Goal: Task Accomplishment & Management: Use online tool/utility

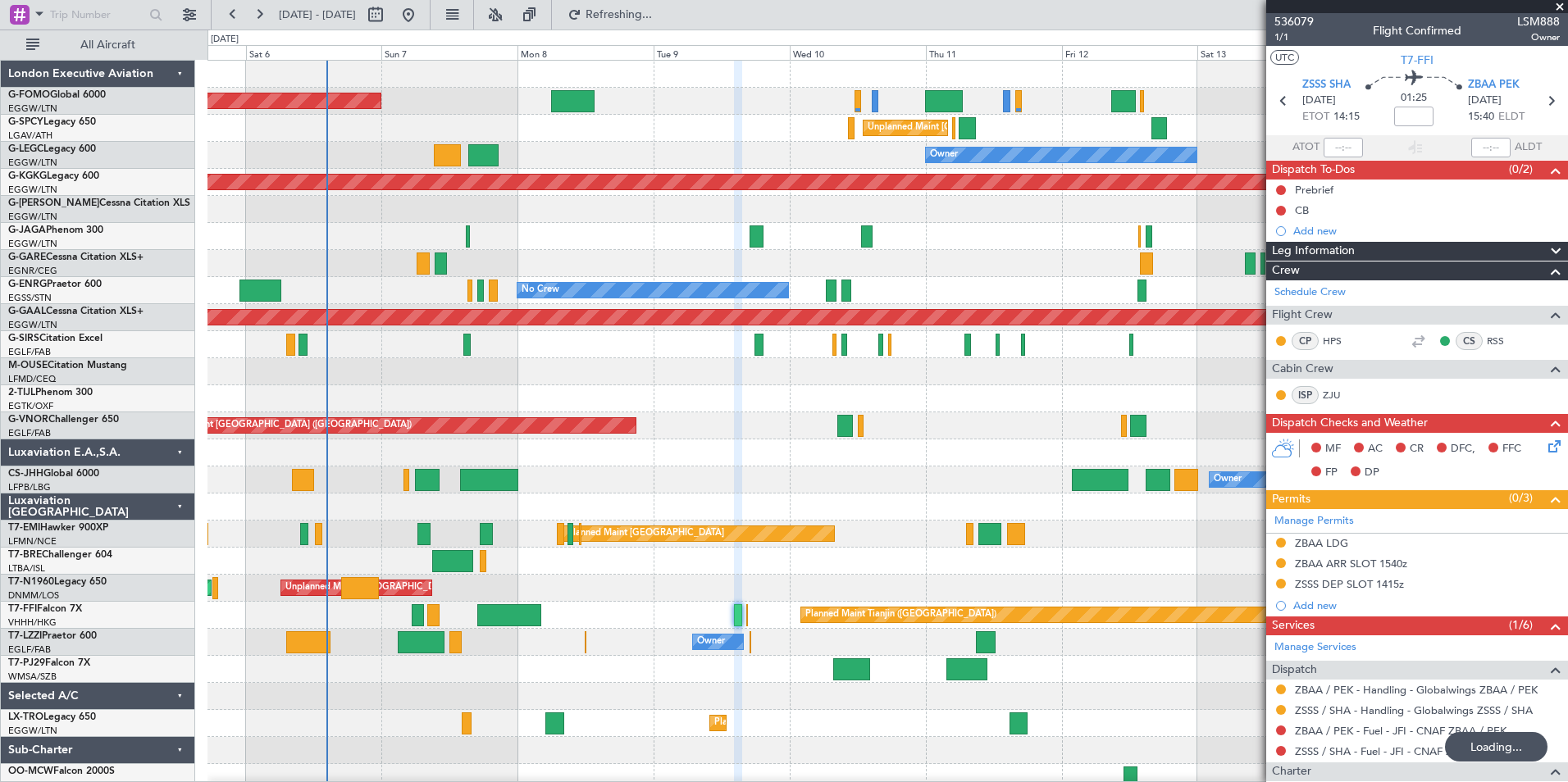
scroll to position [147, 0]
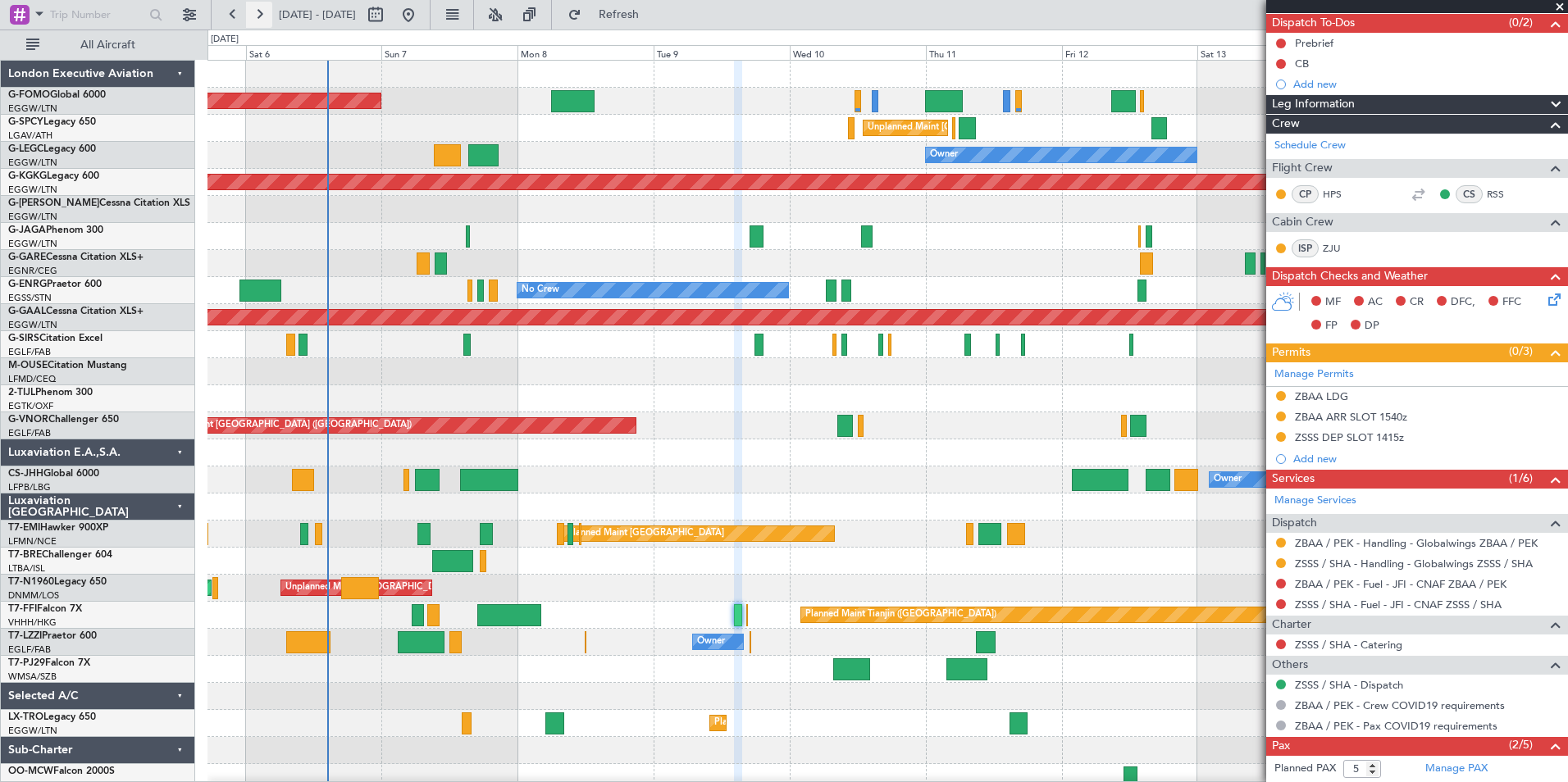
click at [256, 17] on button at bounding box center [258, 14] width 26 height 26
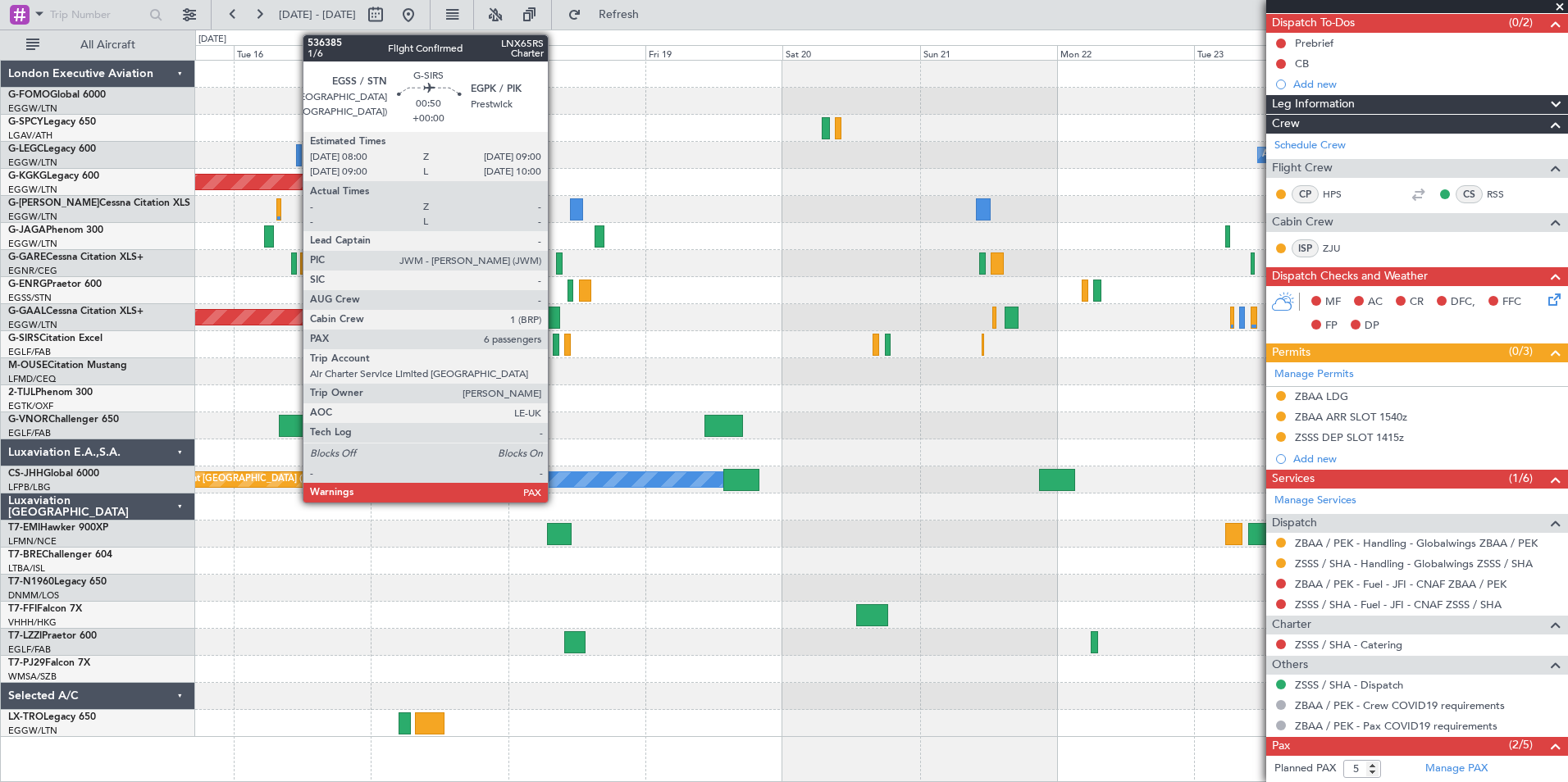
click at [555, 350] on div at bounding box center [555, 344] width 6 height 22
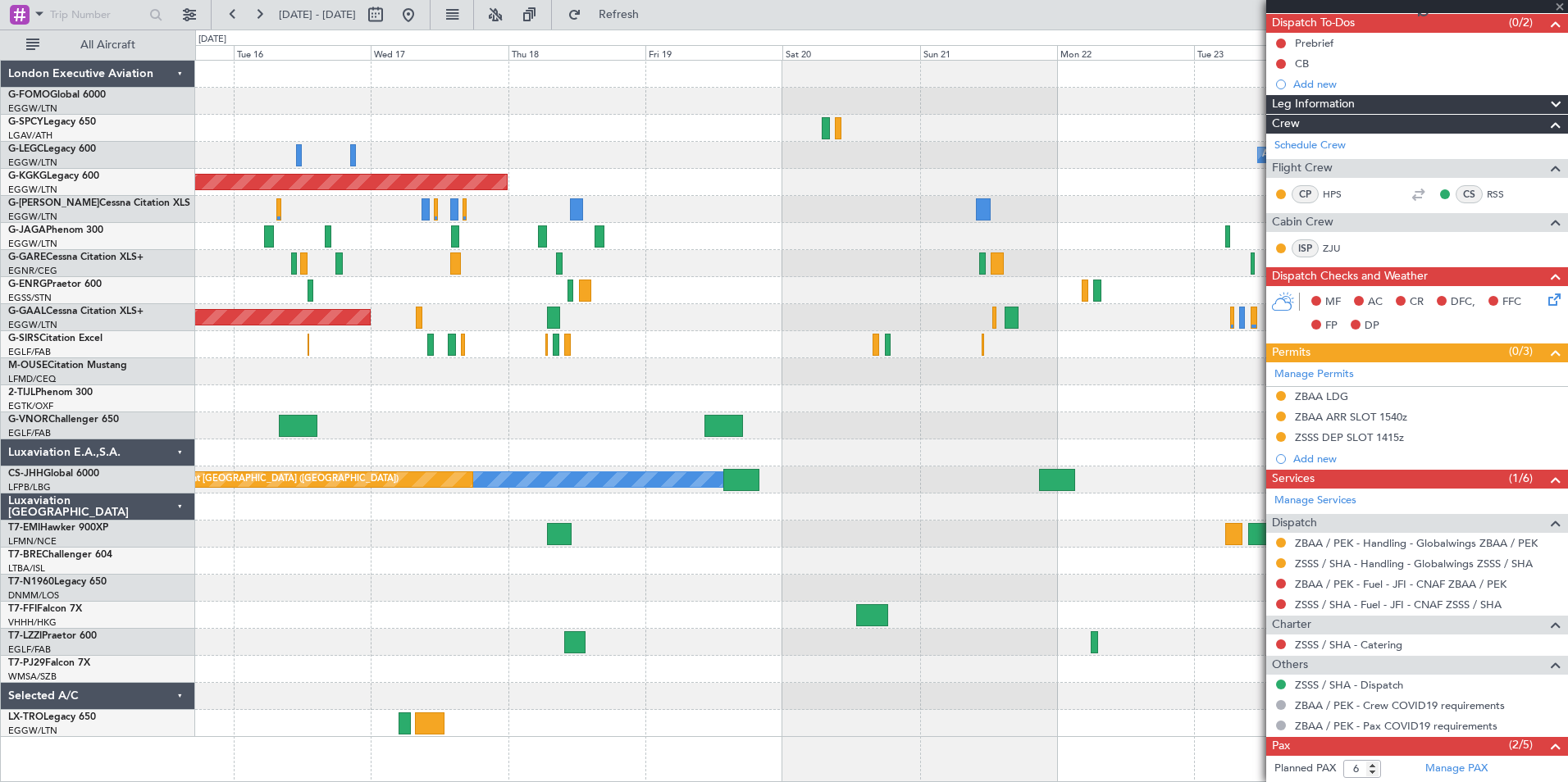
scroll to position [0, 0]
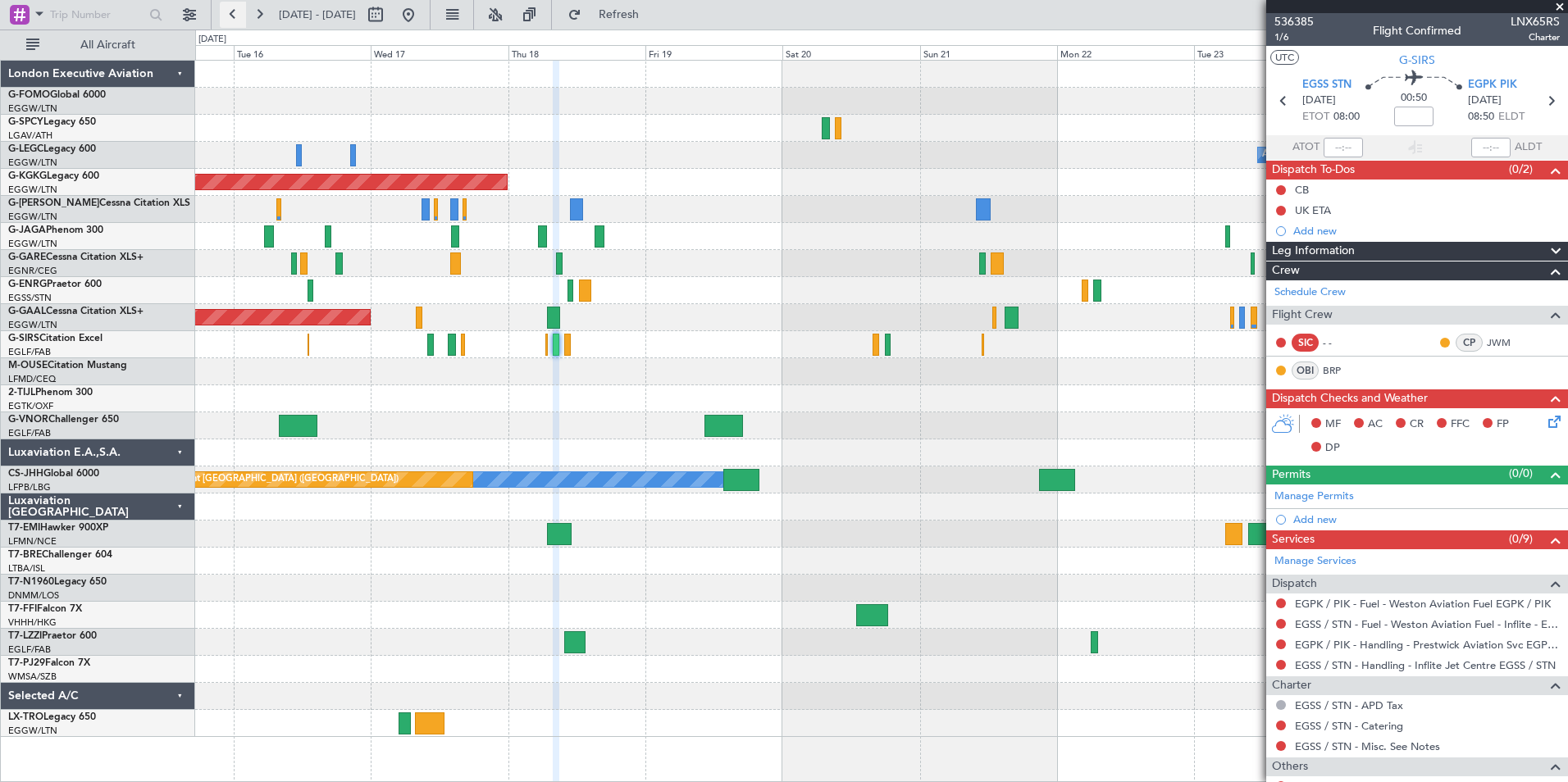
click at [227, 18] on button at bounding box center [232, 14] width 26 height 26
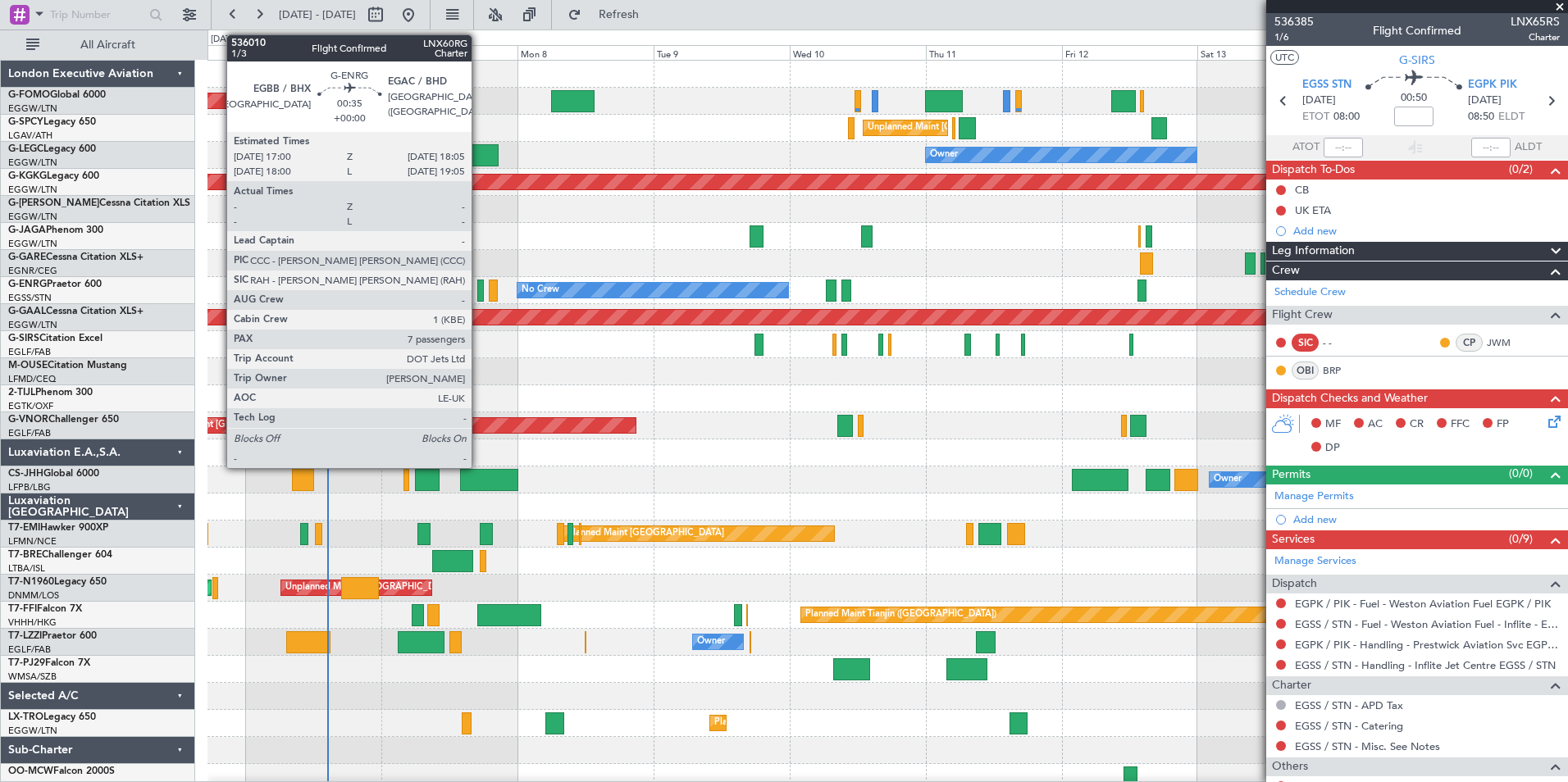
click at [479, 296] on div at bounding box center [480, 290] width 7 height 22
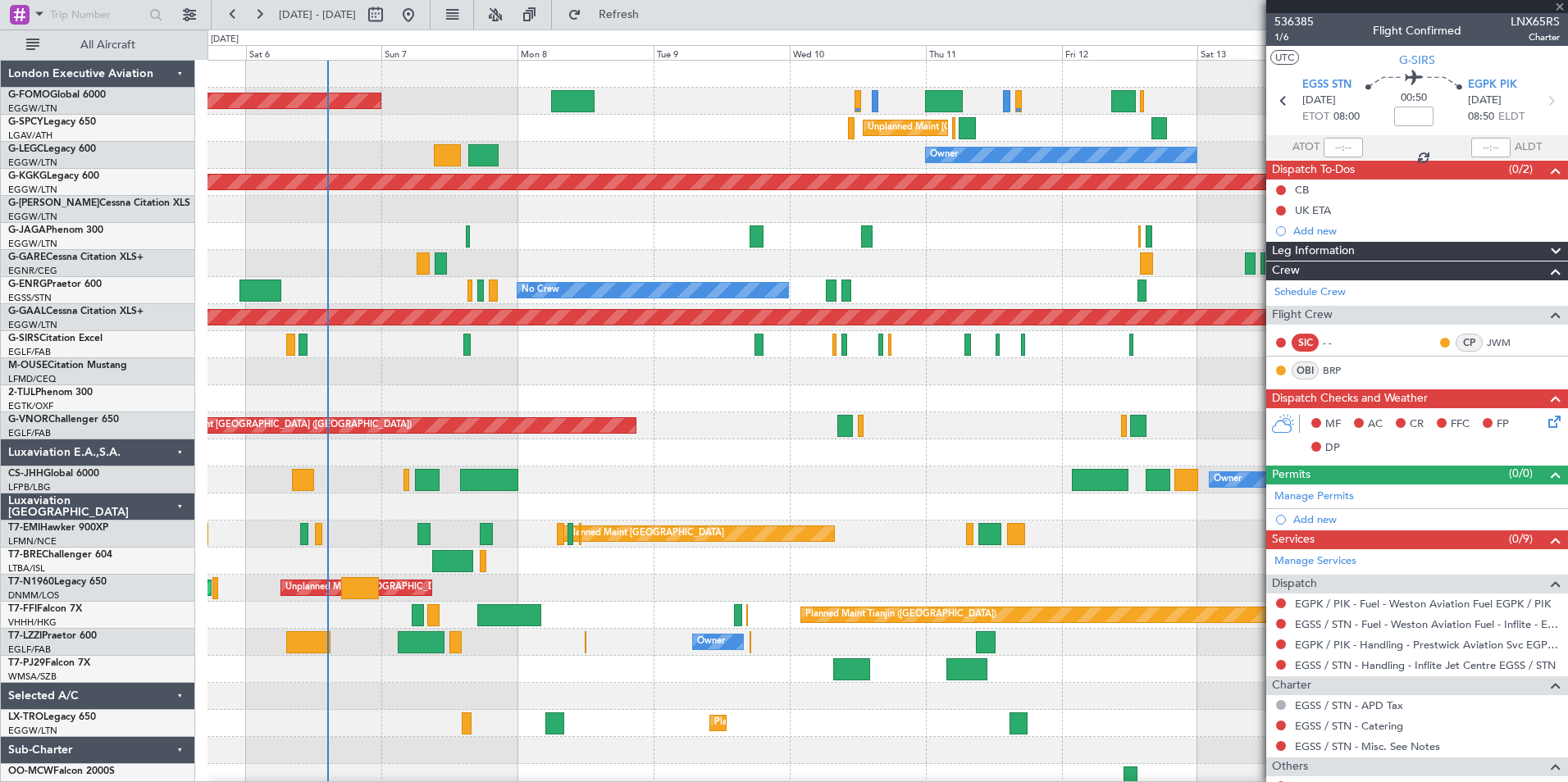
type input "7"
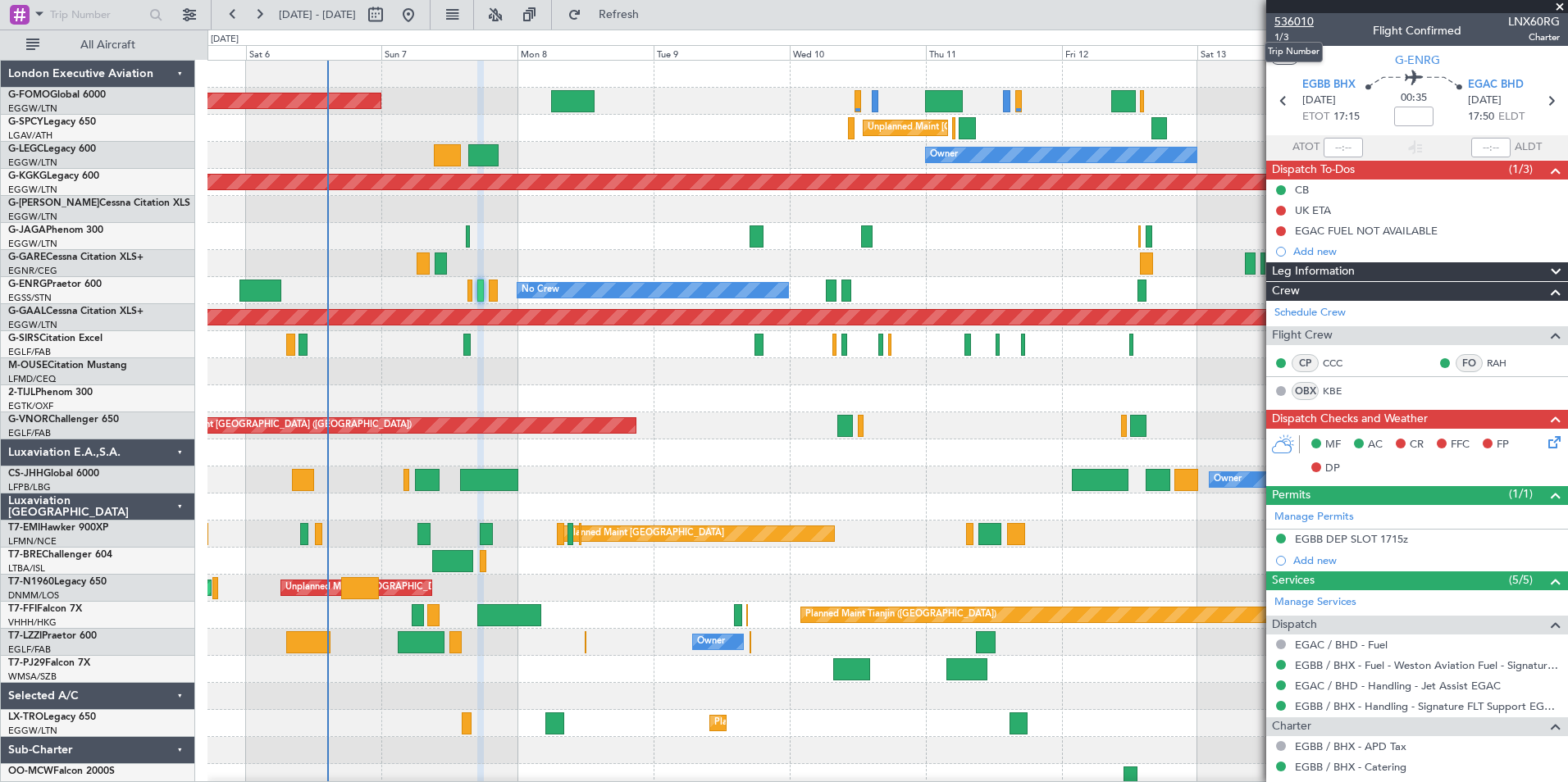
click at [1290, 18] on span "536010" at bounding box center [1294, 22] width 39 height 18
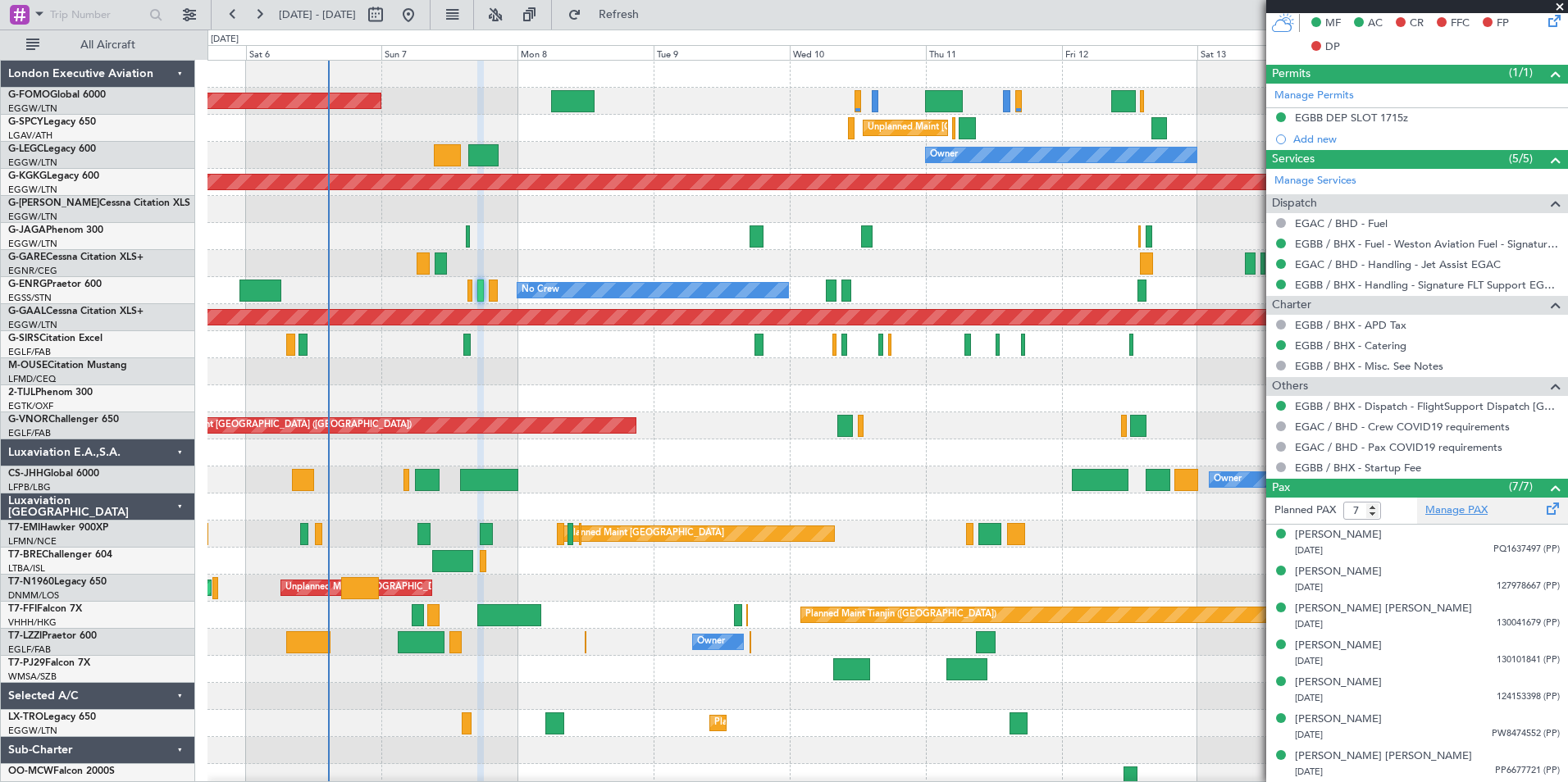
click at [1441, 514] on link "Manage PAX" at bounding box center [1456, 510] width 62 height 17
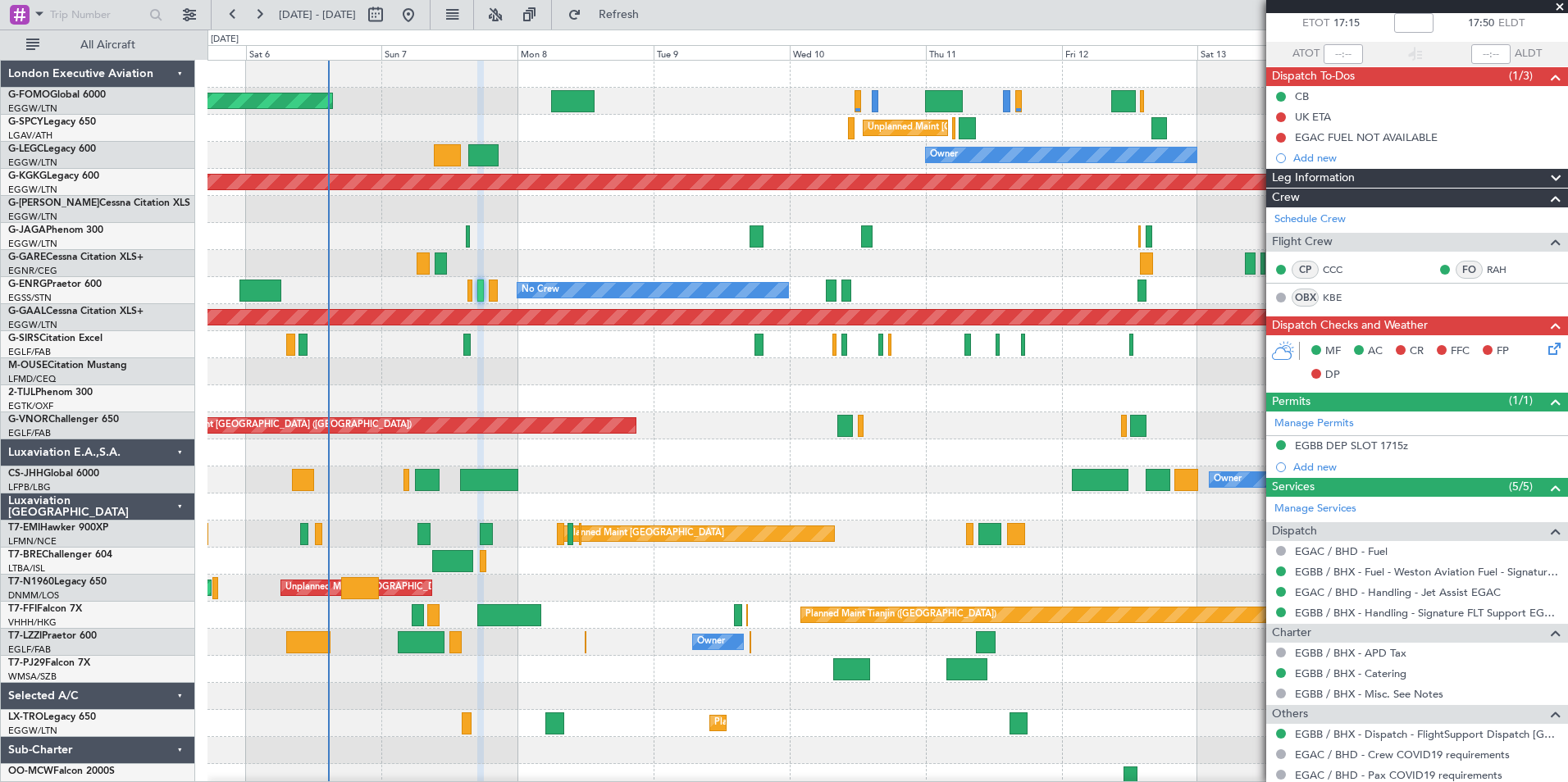
scroll to position [0, 0]
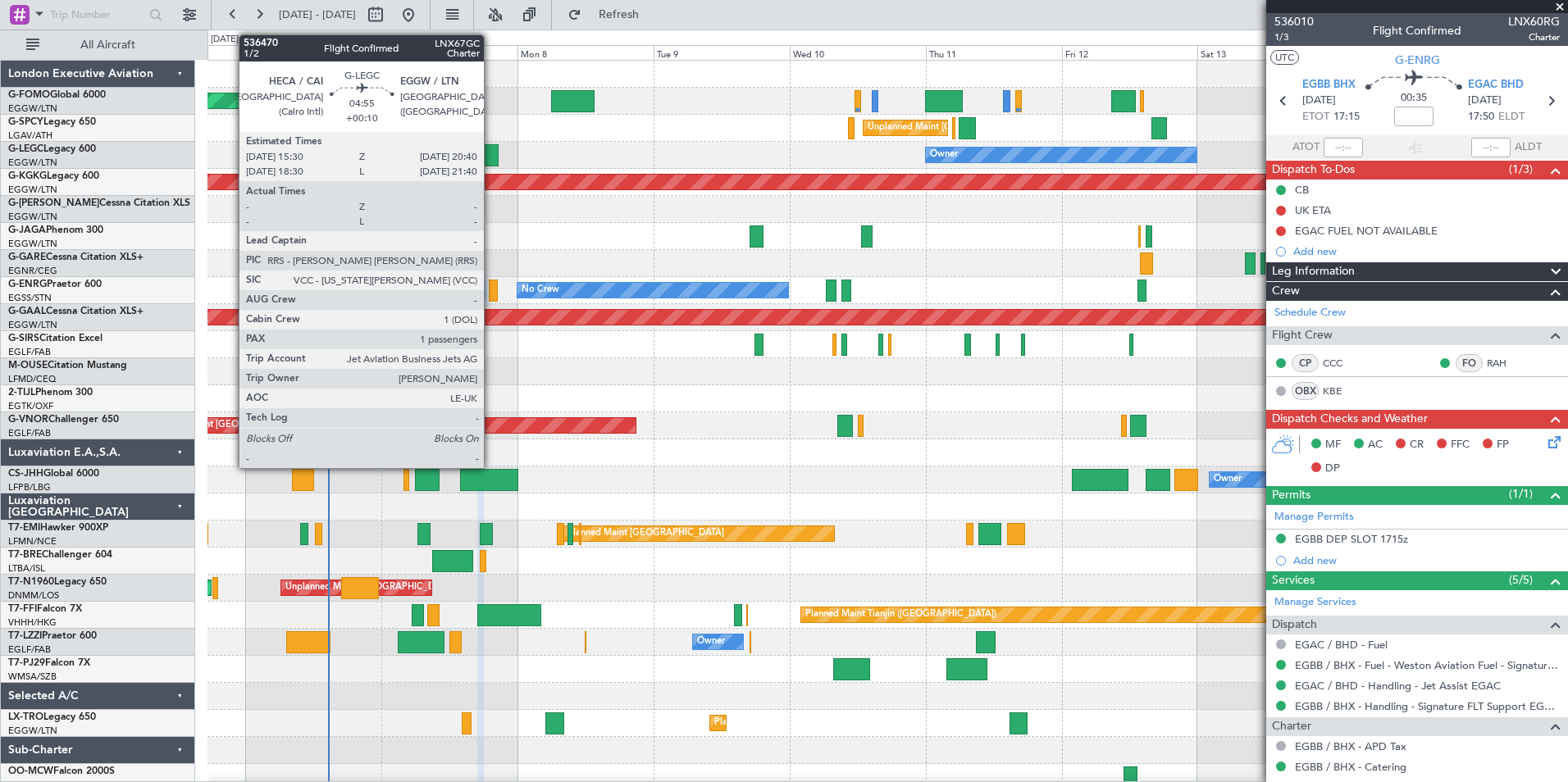
click at [491, 161] on div at bounding box center [482, 155] width 29 height 22
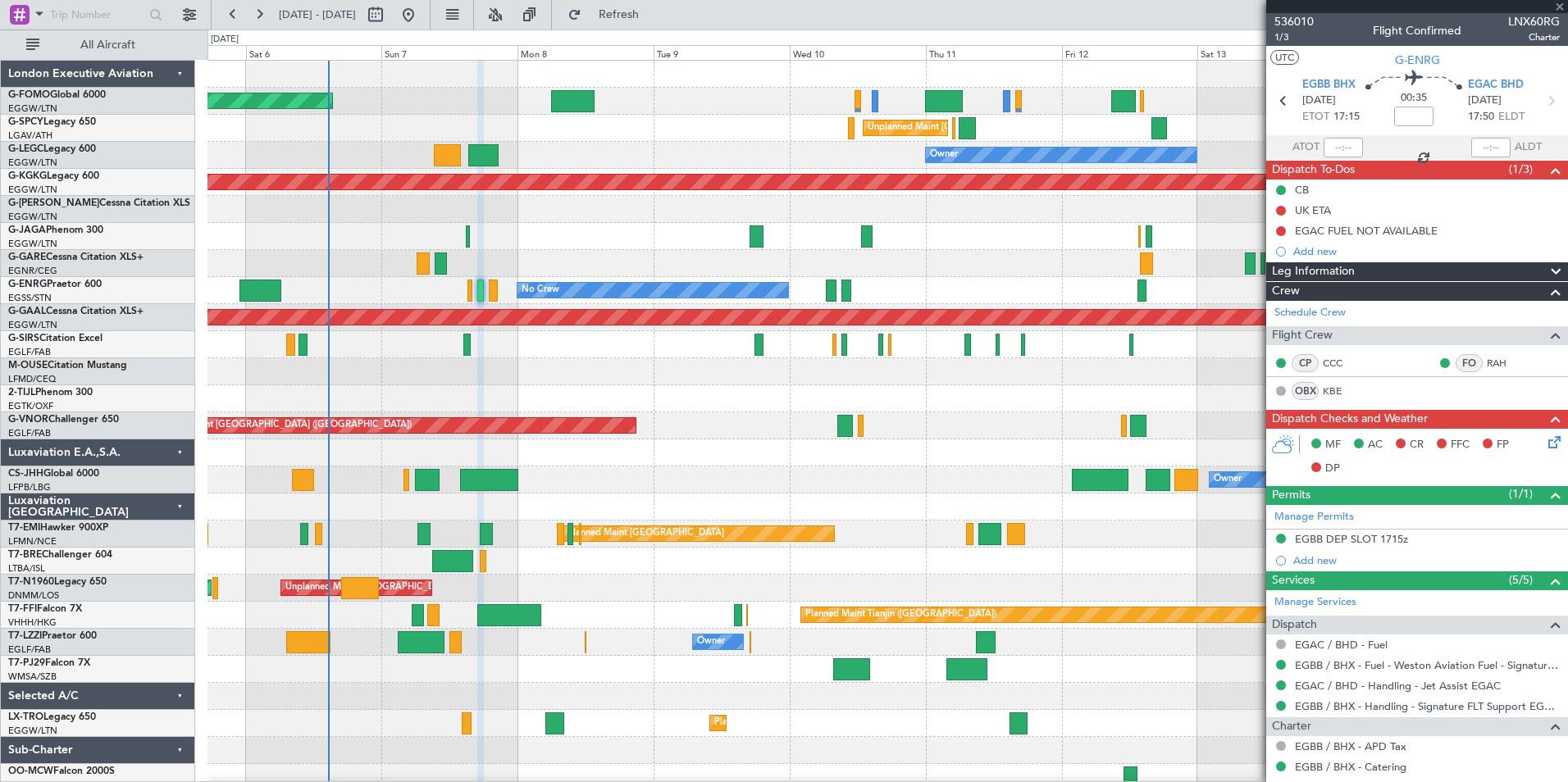
type input "+00:10"
type input "1"
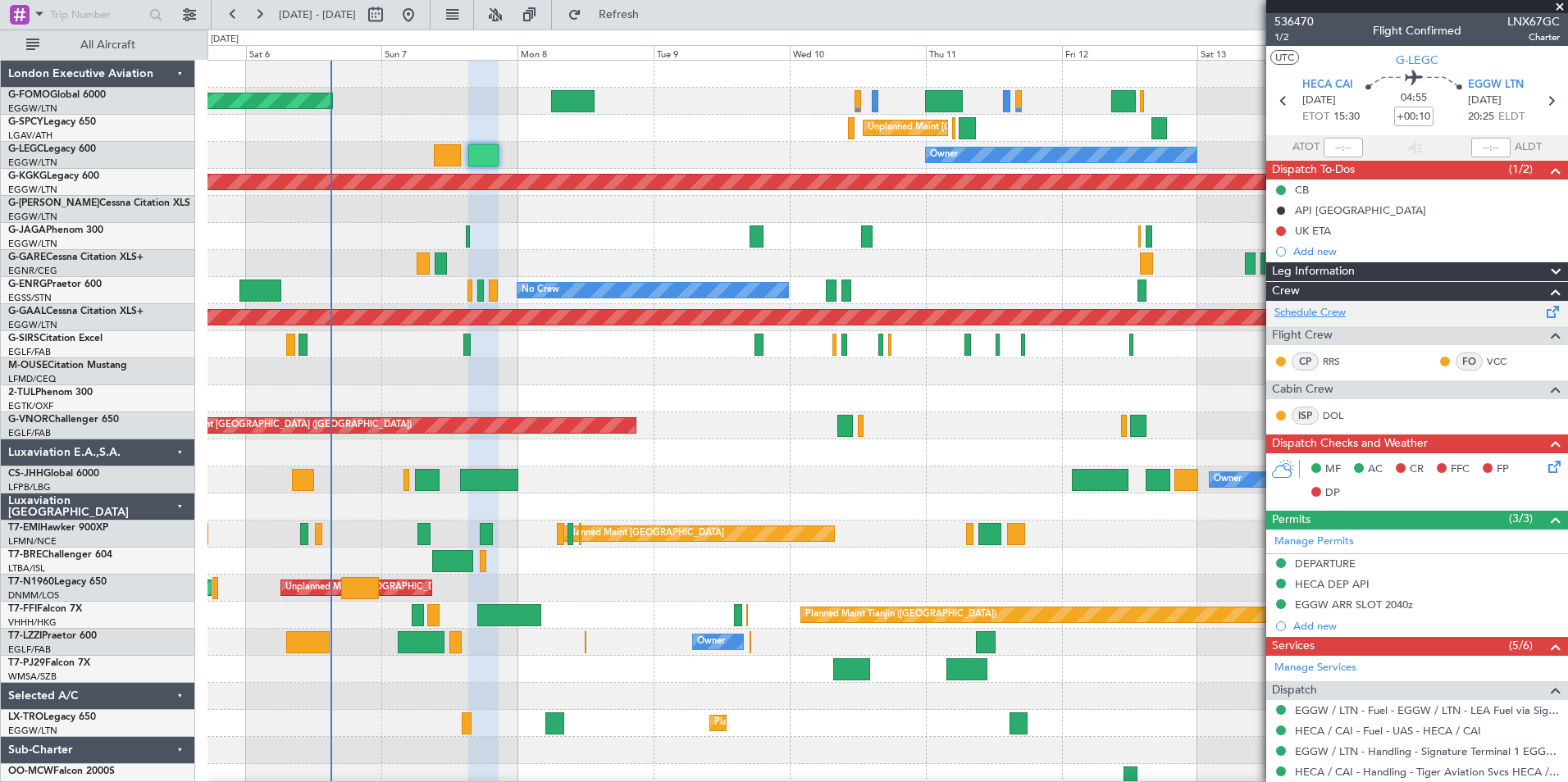
click at [1324, 313] on link "Schedule Crew" at bounding box center [1310, 313] width 71 height 17
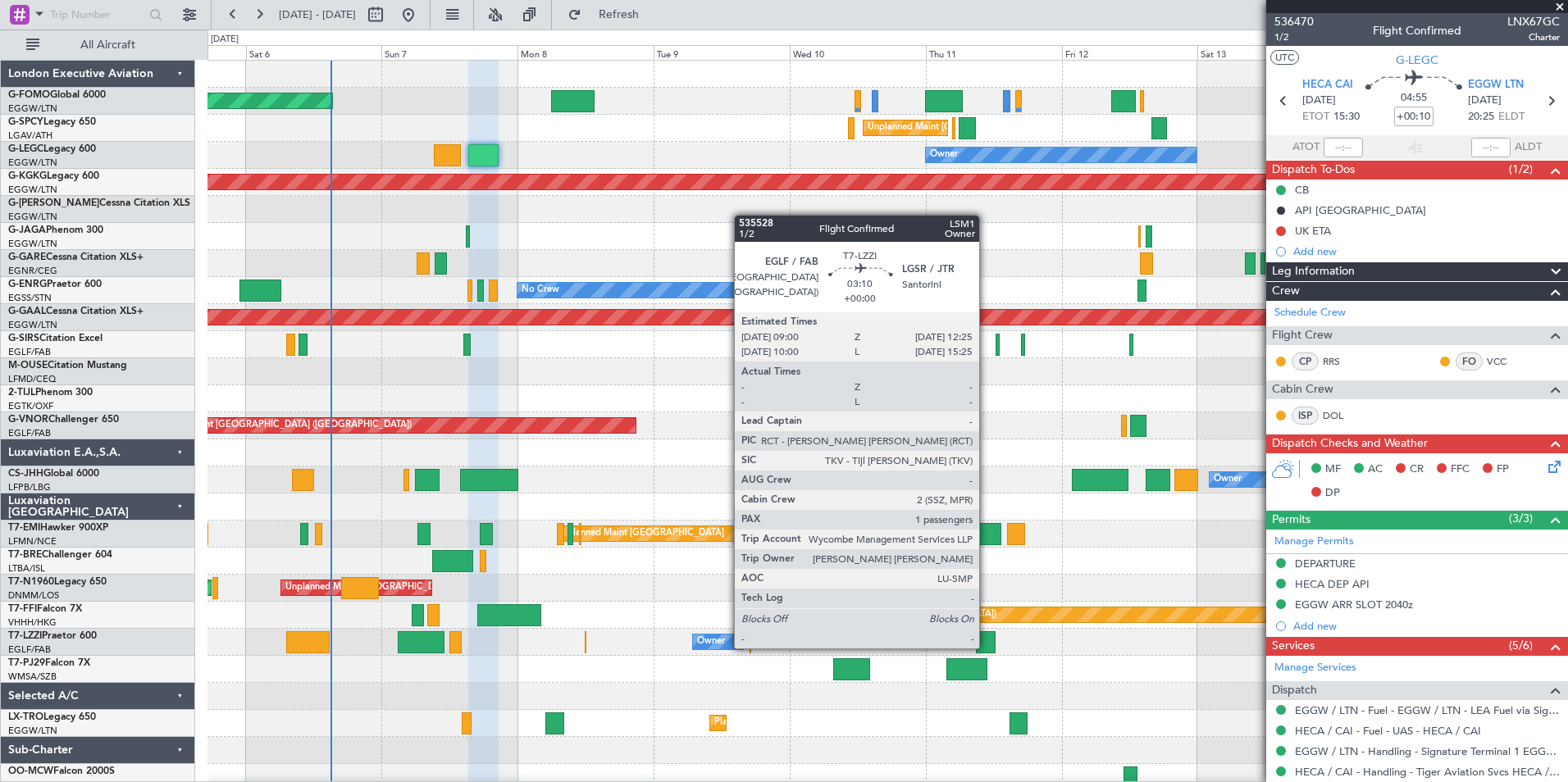
click at [986, 646] on div at bounding box center [985, 642] width 19 height 22
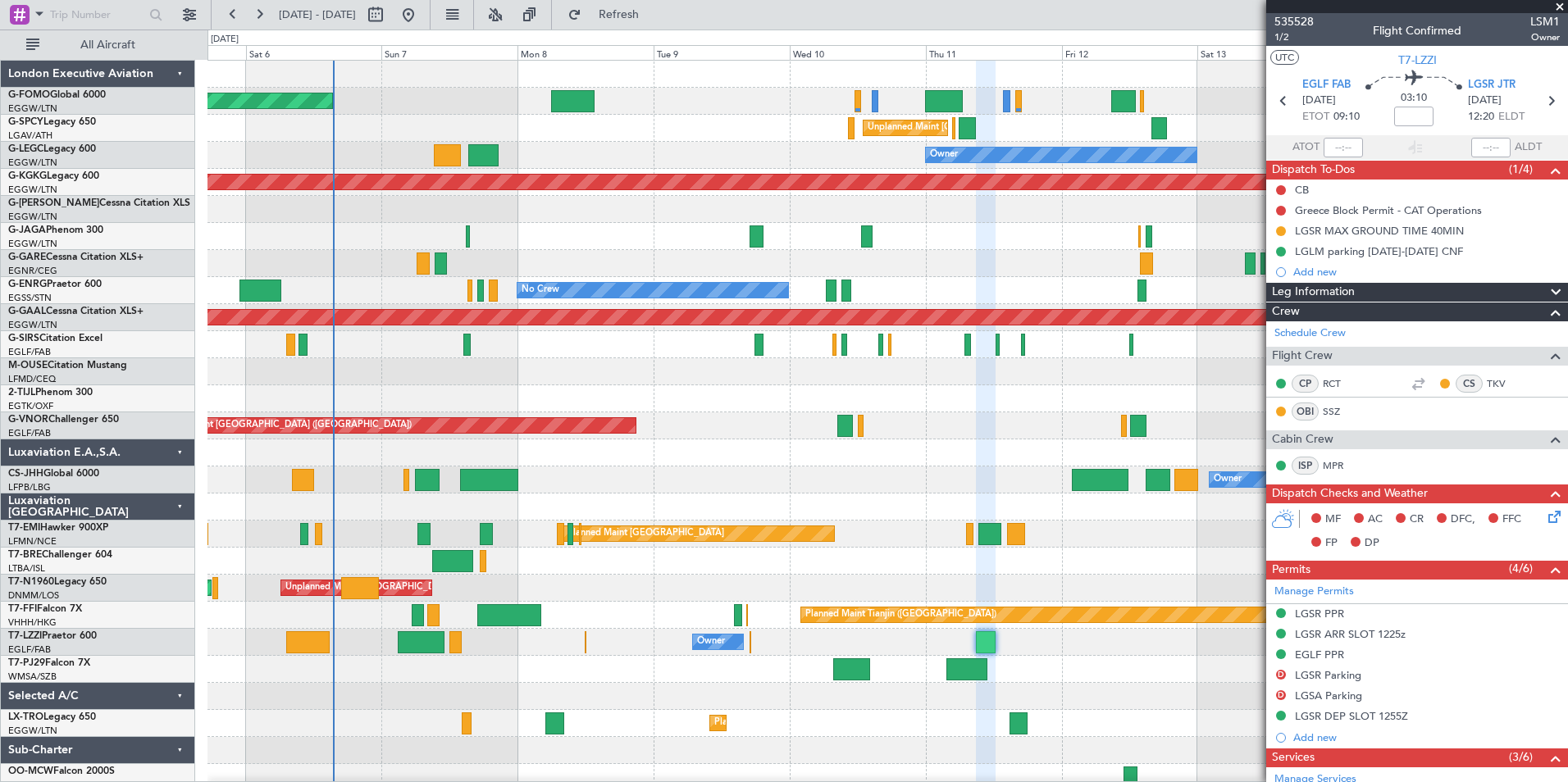
scroll to position [315, 0]
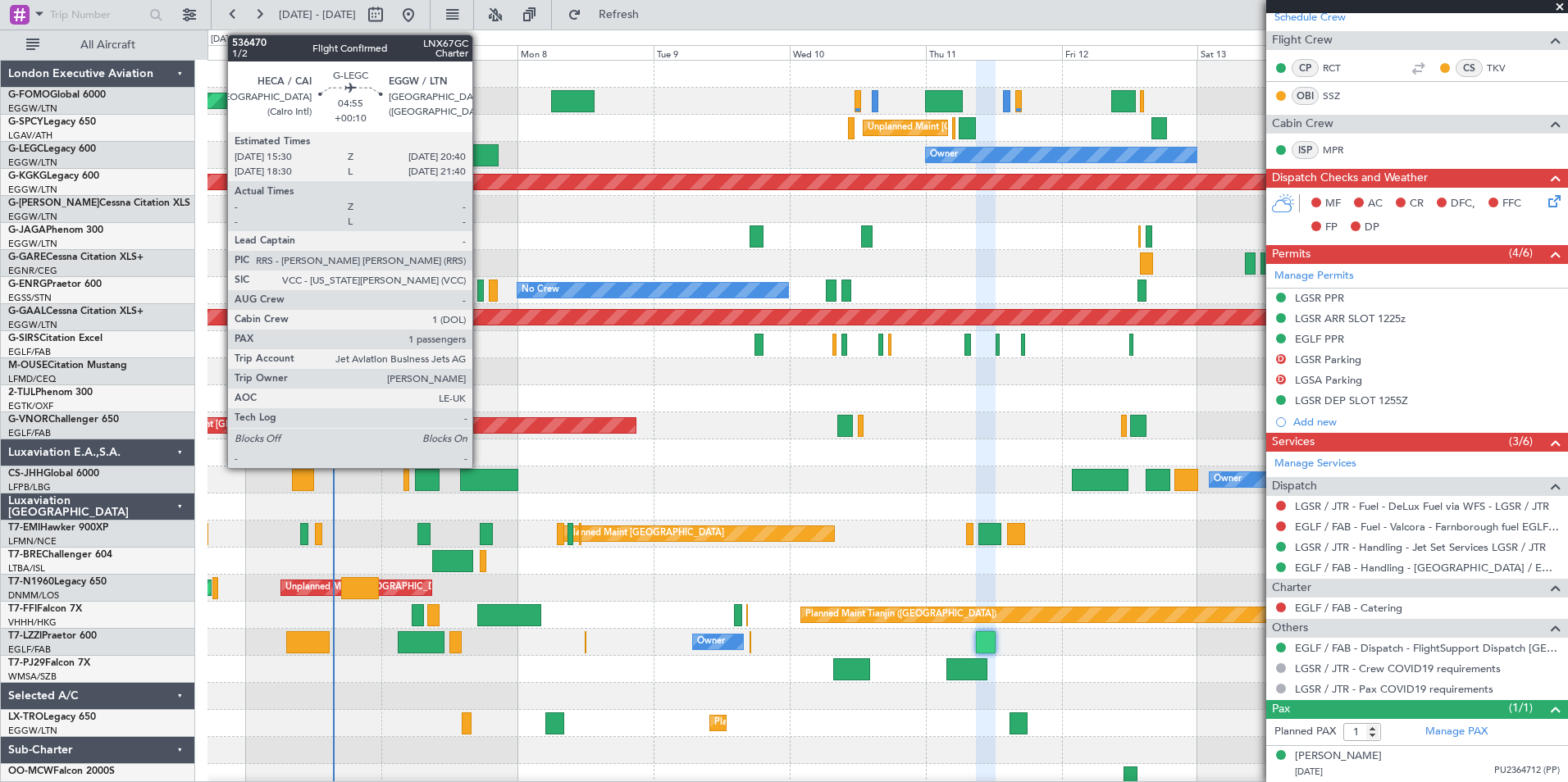
click at [480, 153] on div at bounding box center [482, 155] width 29 height 22
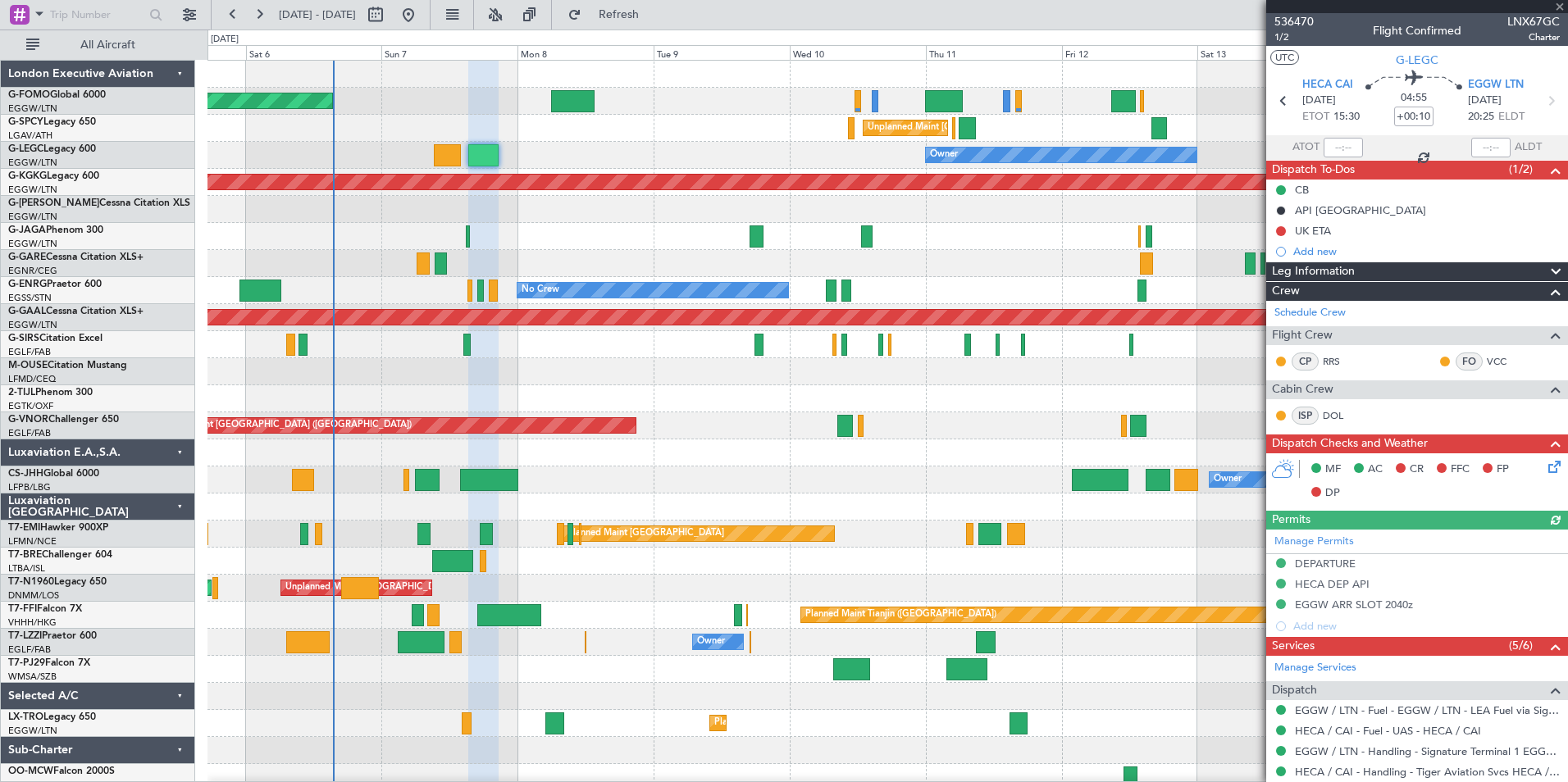
scroll to position [245, 0]
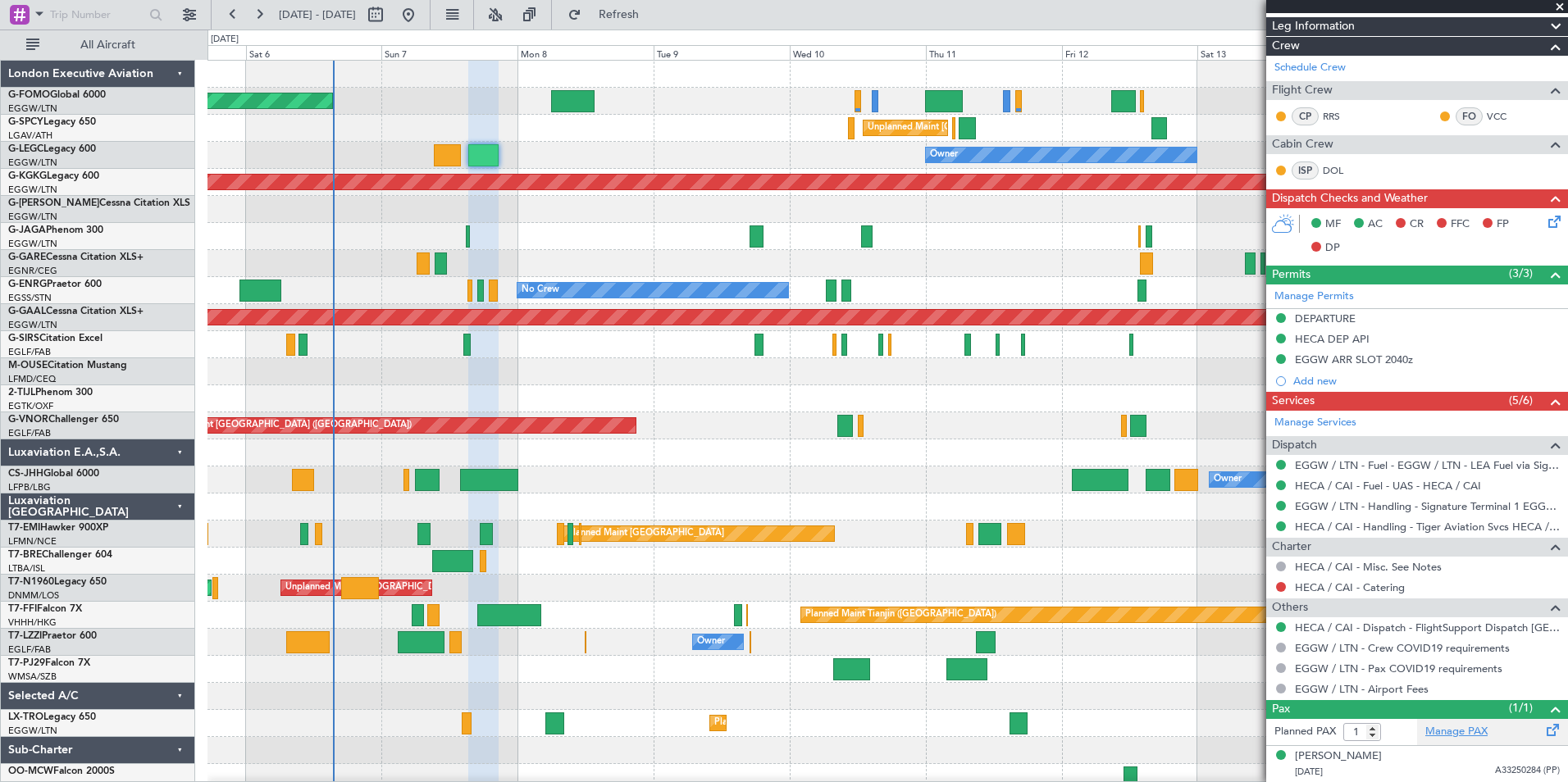
click at [1441, 736] on link "Manage PAX" at bounding box center [1456, 732] width 62 height 17
click at [1456, 731] on link "Manage PAX" at bounding box center [1456, 732] width 62 height 17
click at [1495, 629] on link "HECA / CAI - Dispatch - FlightSupport Dispatch [GEOGRAPHIC_DATA]" at bounding box center [1427, 627] width 265 height 14
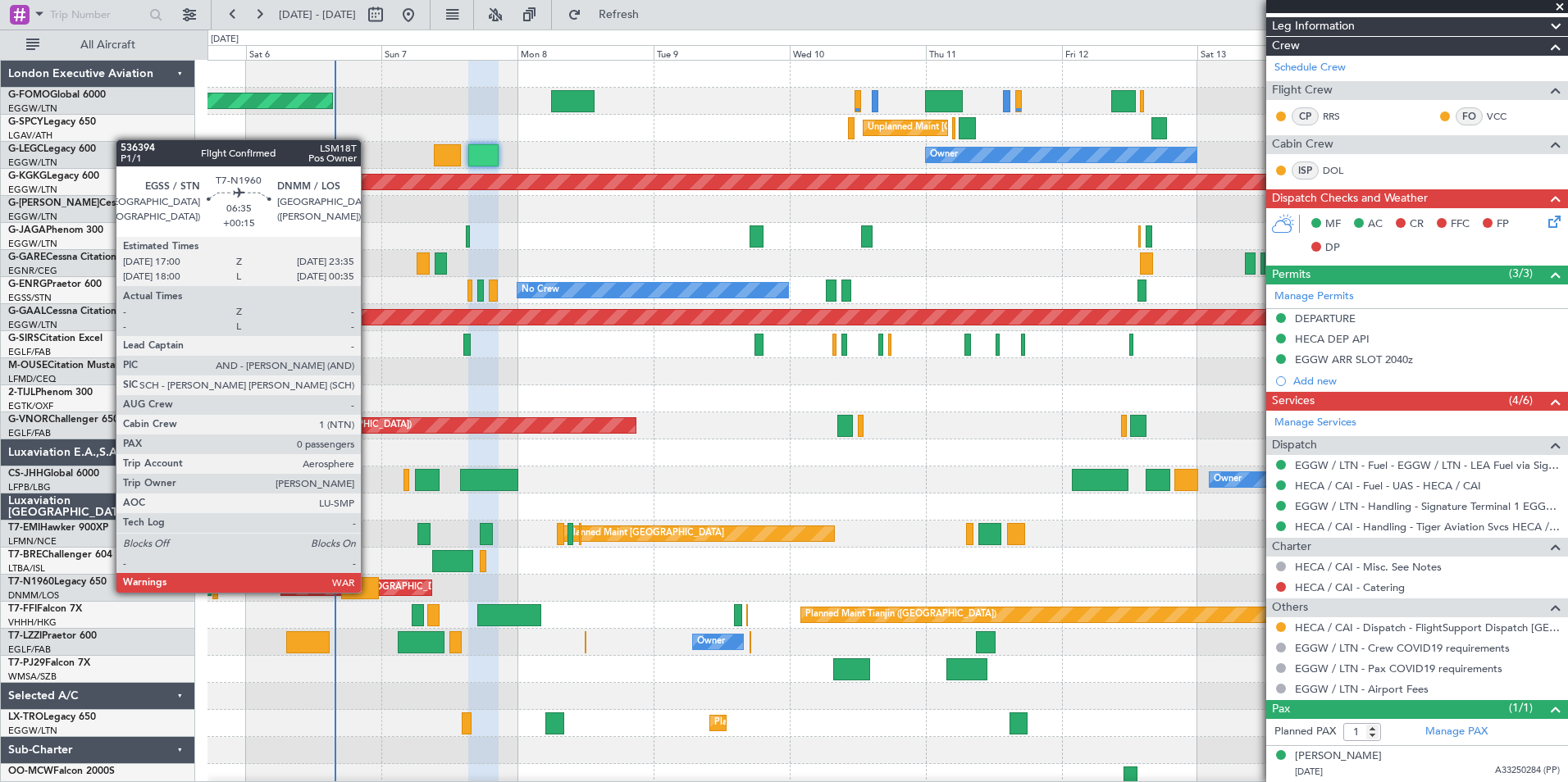
click at [368, 591] on div at bounding box center [360, 588] width 38 height 22
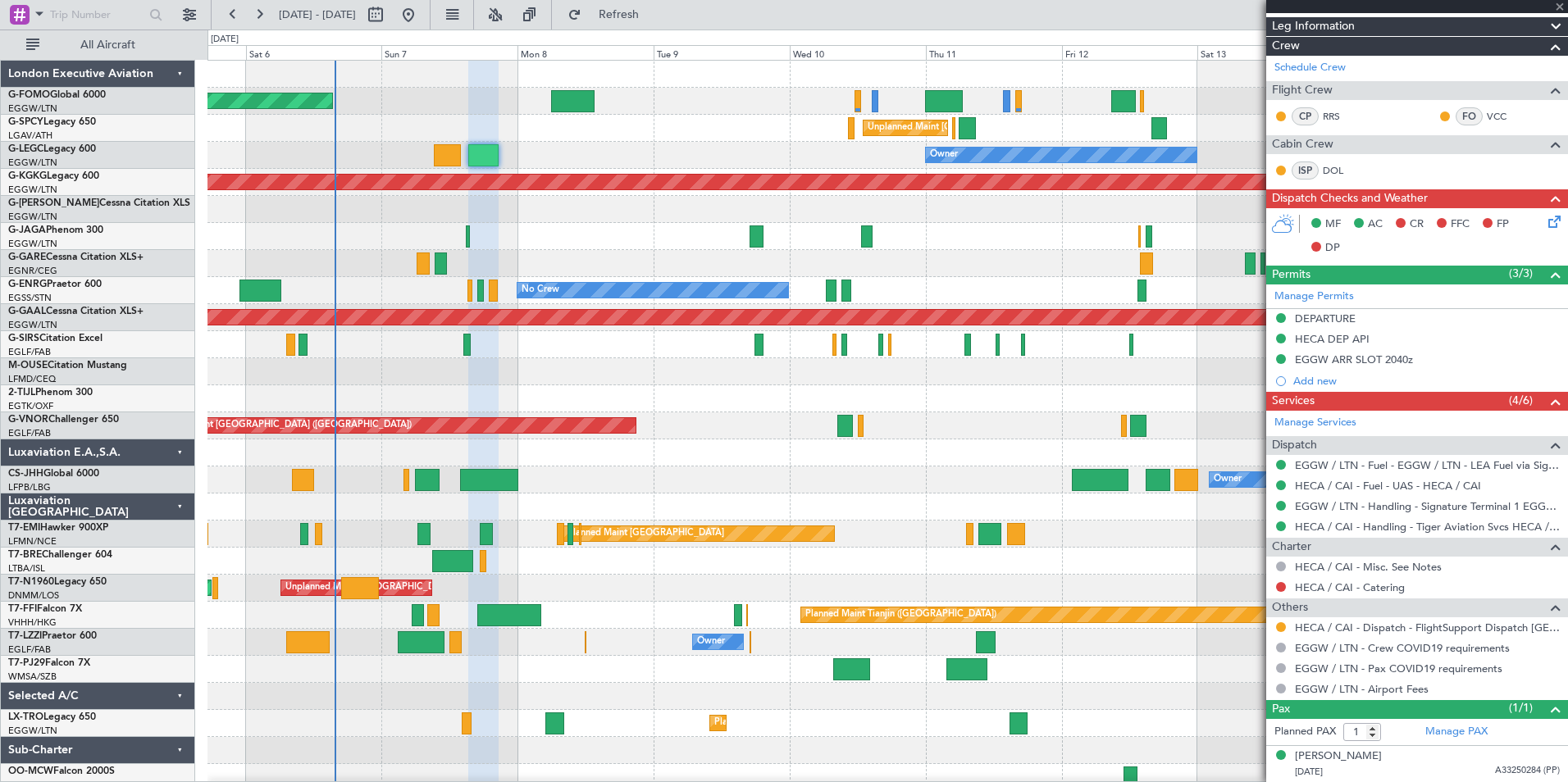
type input "+00:15"
type input "0"
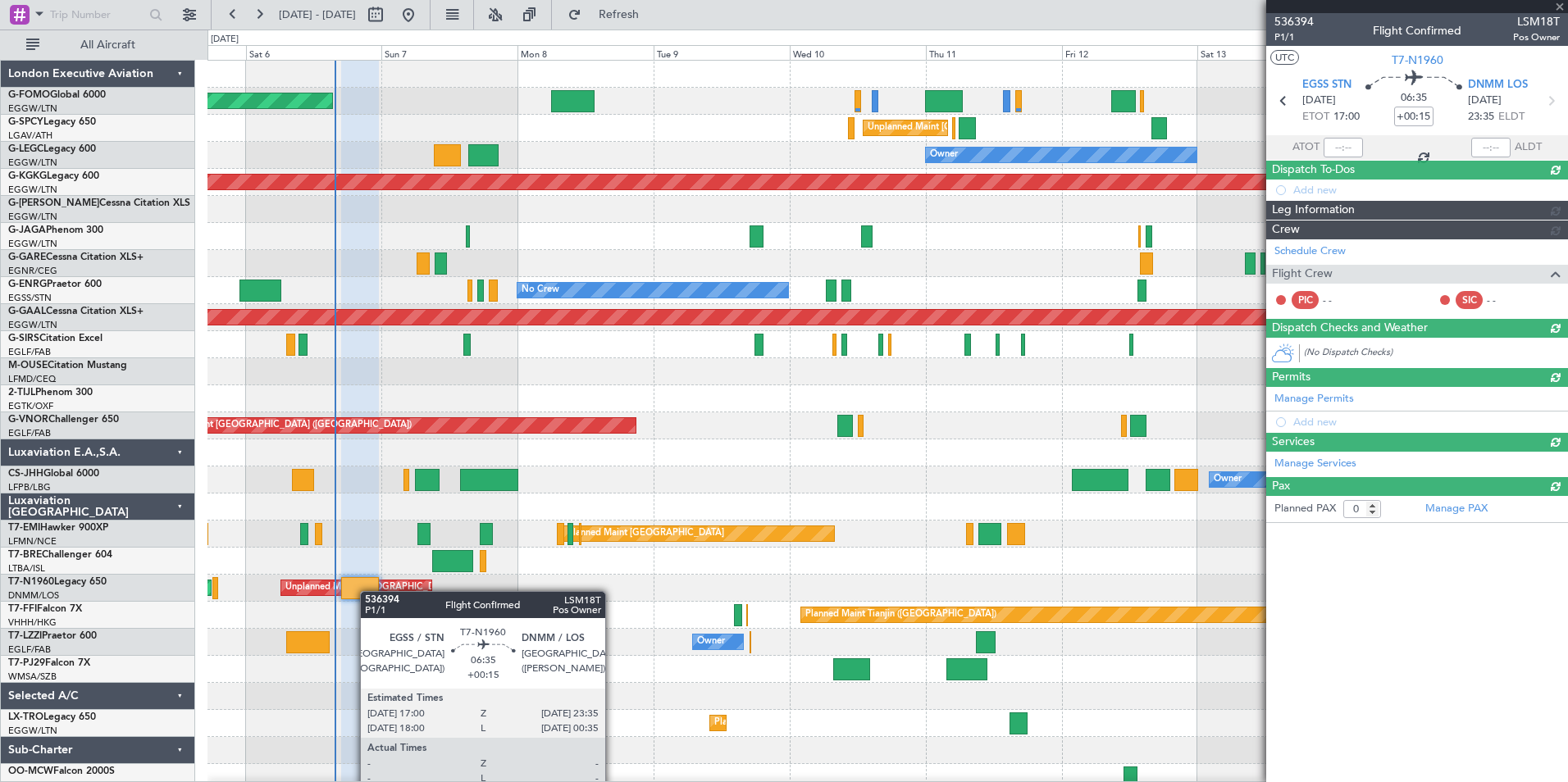
scroll to position [0, 0]
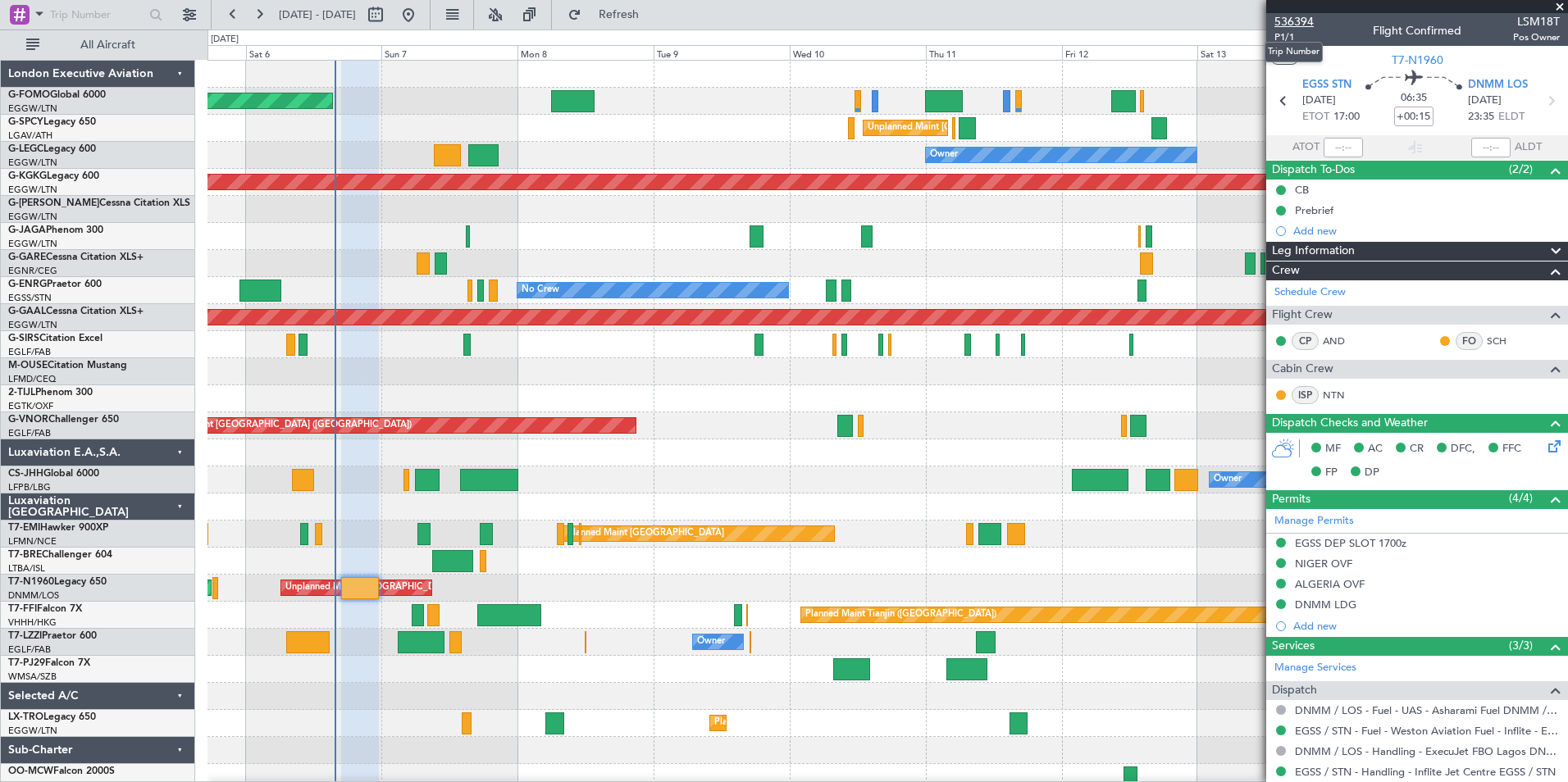
click at [1301, 27] on span "536394" at bounding box center [1294, 22] width 39 height 18
click at [653, 18] on span "Refresh" at bounding box center [619, 15] width 69 height 12
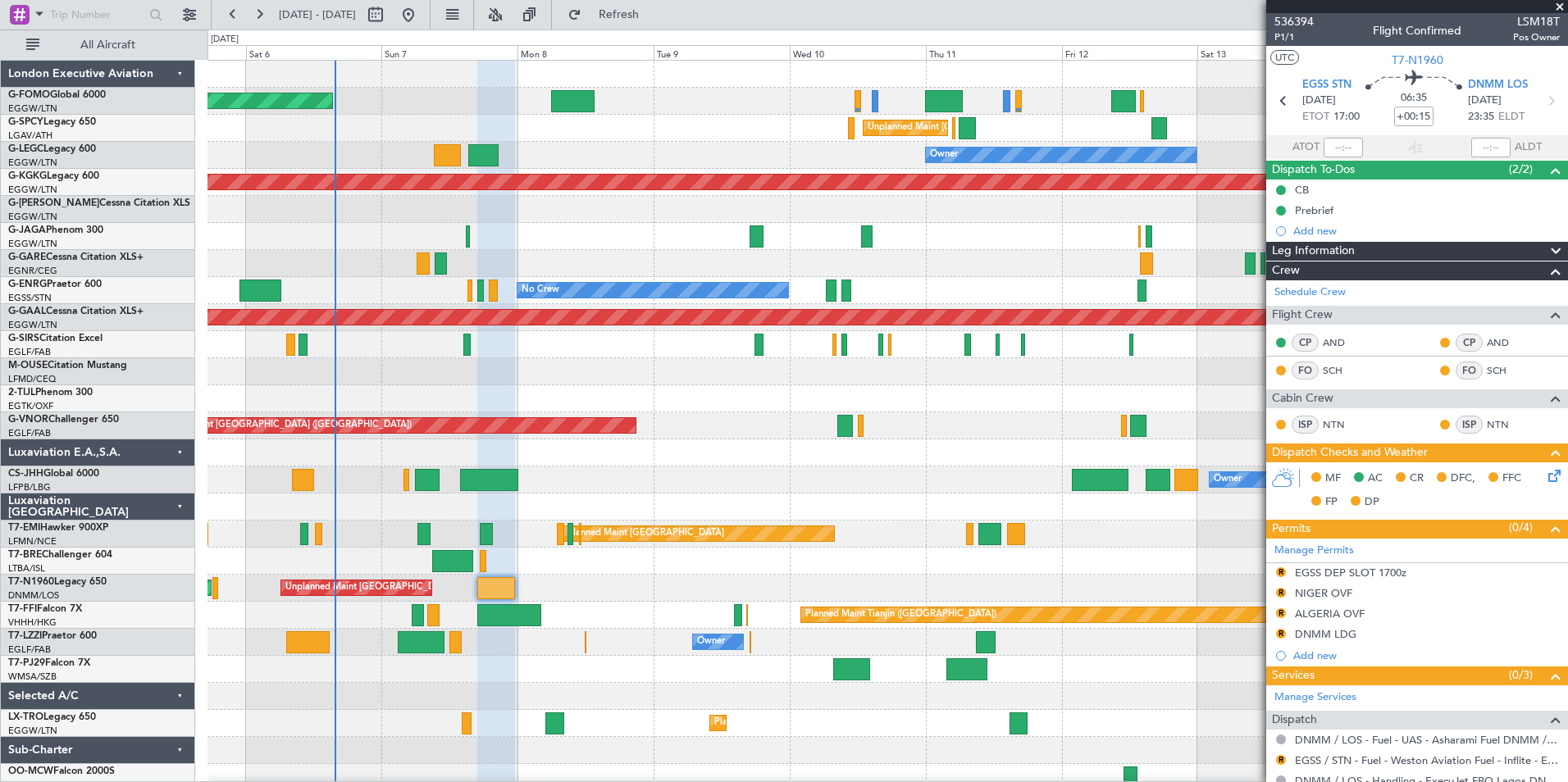
scroll to position [197, 0]
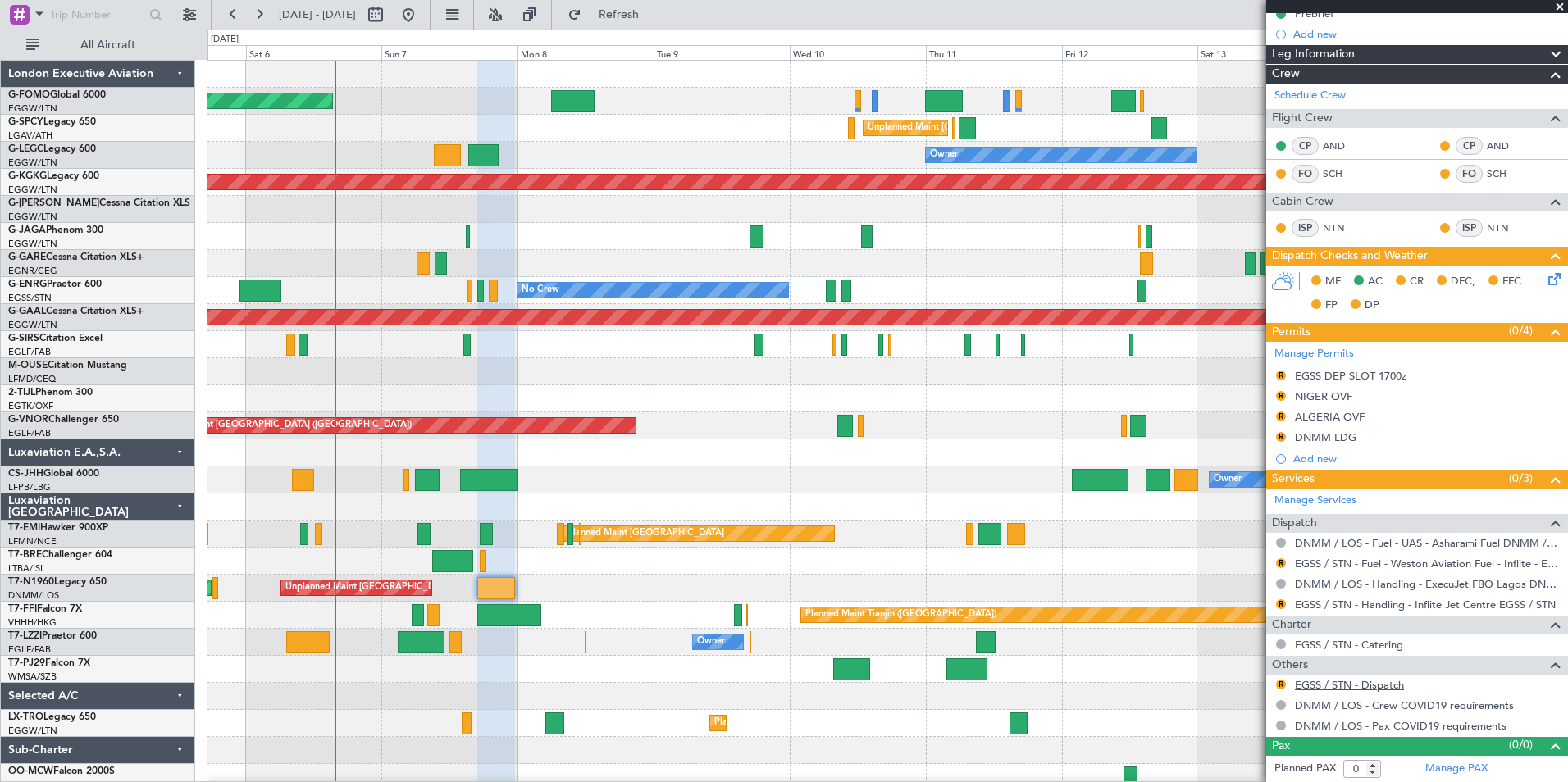
click at [1390, 678] on link "EGSS / STN - Dispatch" at bounding box center [1349, 685] width 109 height 14
click at [256, 4] on button at bounding box center [258, 14] width 26 height 26
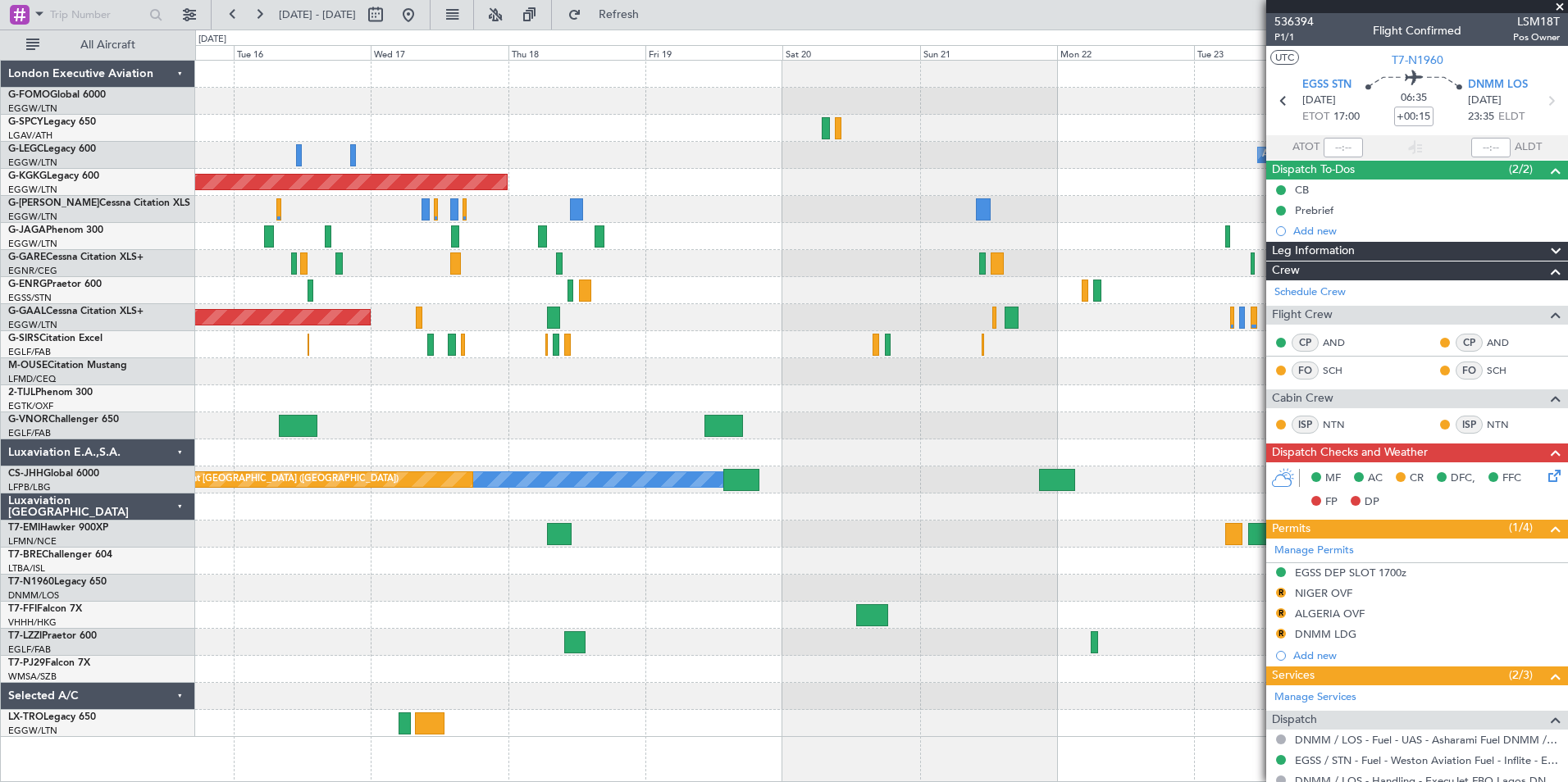
scroll to position [197, 0]
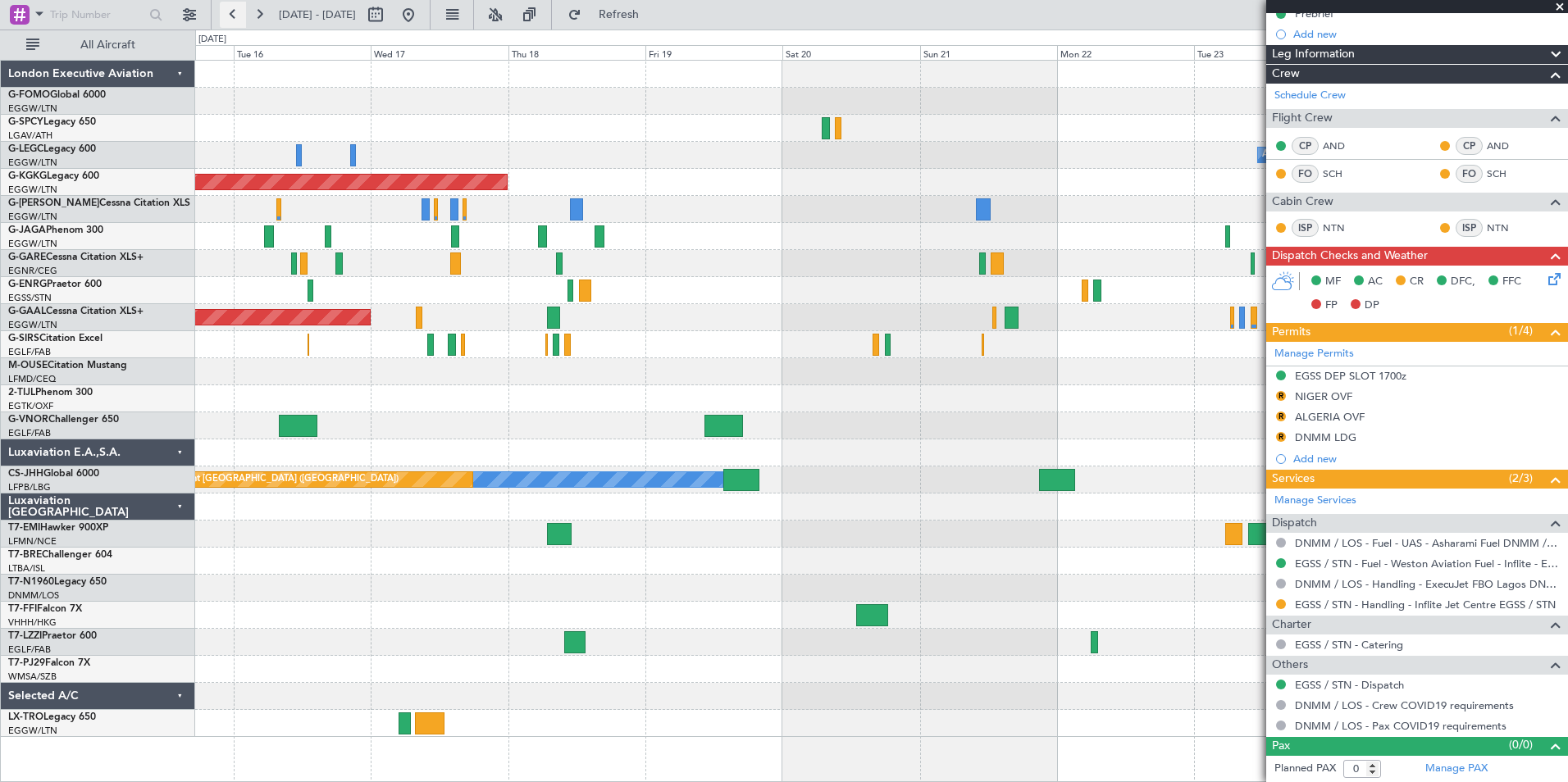
click at [223, 11] on button at bounding box center [232, 14] width 26 height 26
